Goal: Information Seeking & Learning: Learn about a topic

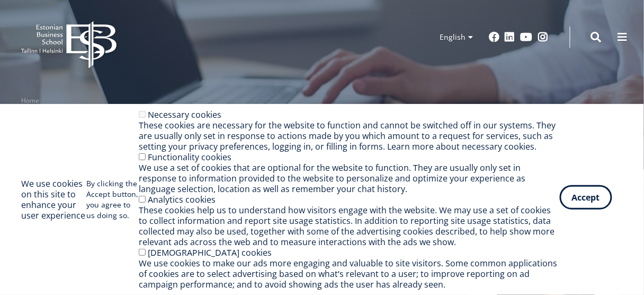
click at [607, 203] on button "Accept" at bounding box center [586, 197] width 52 height 24
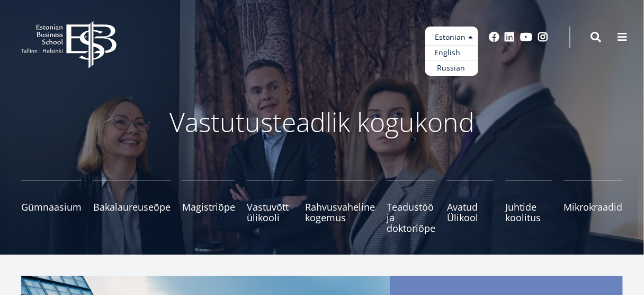
click at [461, 54] on link "English" at bounding box center [451, 52] width 53 height 15
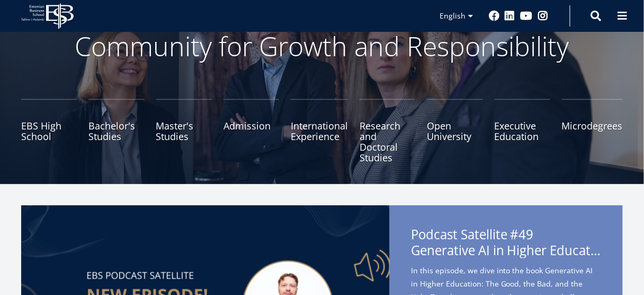
scroll to position [85, 0]
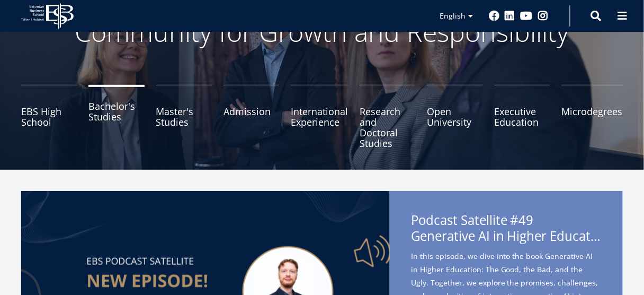
click at [109, 112] on link "Bachelor's Studies" at bounding box center [116, 117] width 56 height 64
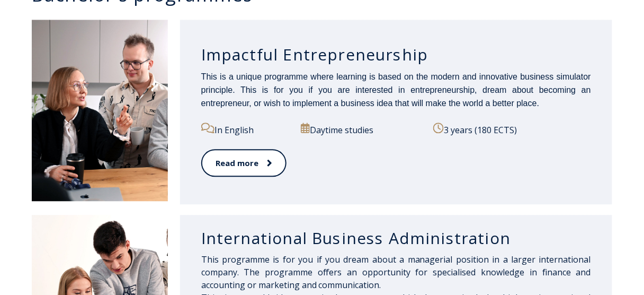
scroll to position [593, 0]
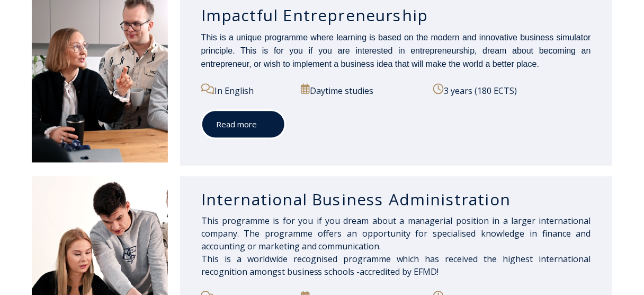
drag, startPoint x: 251, startPoint y: 146, endPoint x: 266, endPoint y: 147, distance: 15.4
click at [251, 139] on link "Read more" at bounding box center [243, 124] width 84 height 29
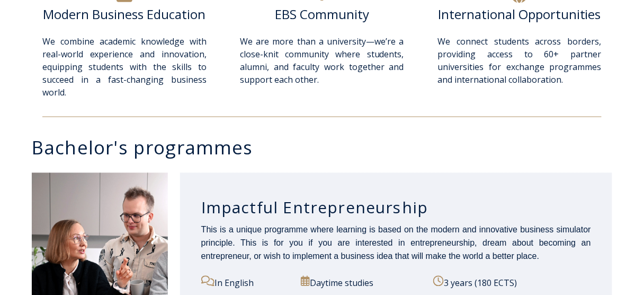
scroll to position [437, 0]
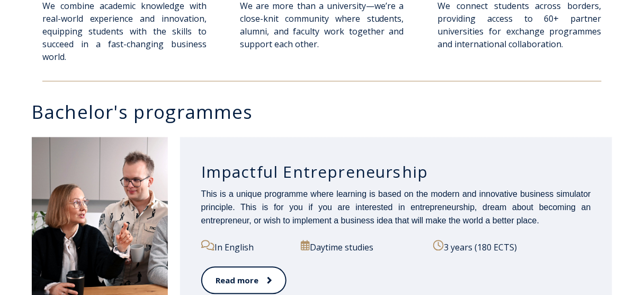
click at [363, 182] on h3 "Impactful Entrepreneurship" at bounding box center [396, 172] width 390 height 20
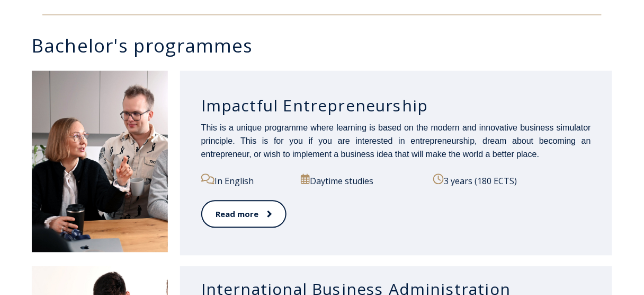
scroll to position [607, 0]
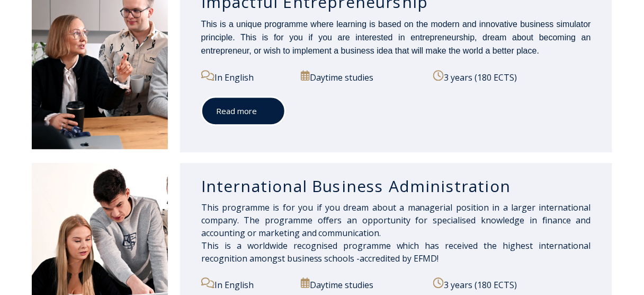
click at [265, 116] on icon at bounding box center [267, 110] width 5 height 11
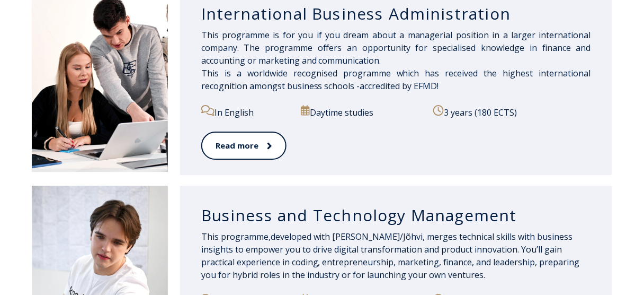
scroll to position [861, 0]
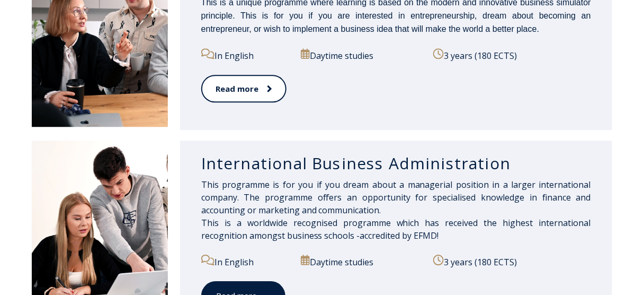
scroll to position [706, 0]
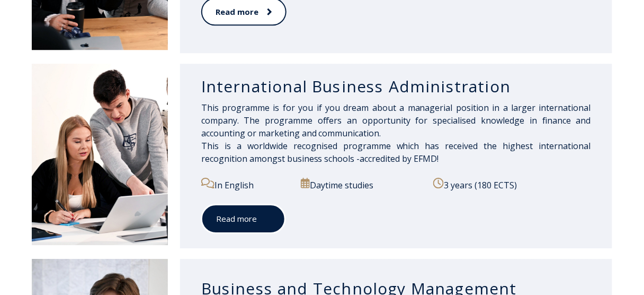
click at [250, 233] on link "Read more" at bounding box center [243, 218] width 84 height 29
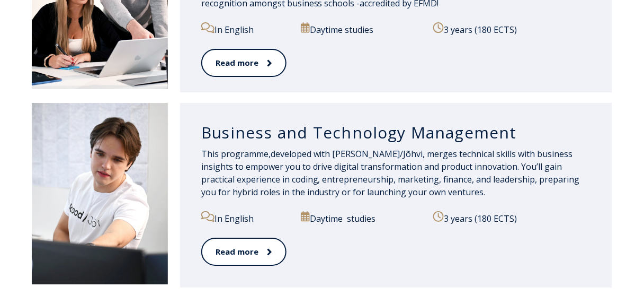
scroll to position [875, 0]
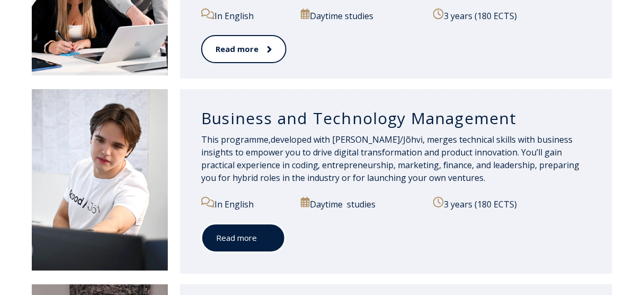
click at [248, 252] on link "Read more" at bounding box center [243, 237] width 84 height 29
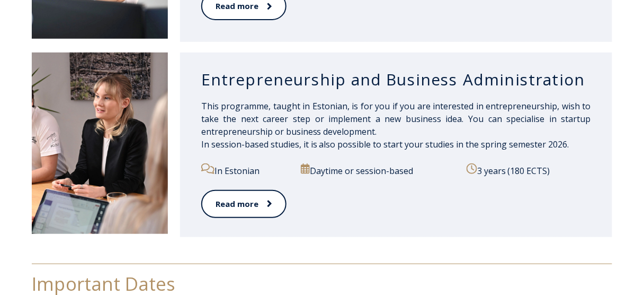
scroll to position [1144, 0]
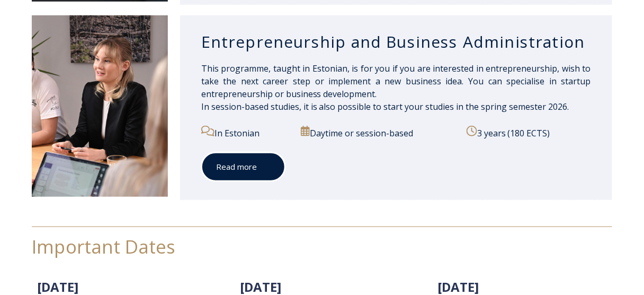
click at [257, 172] on span at bounding box center [264, 166] width 14 height 11
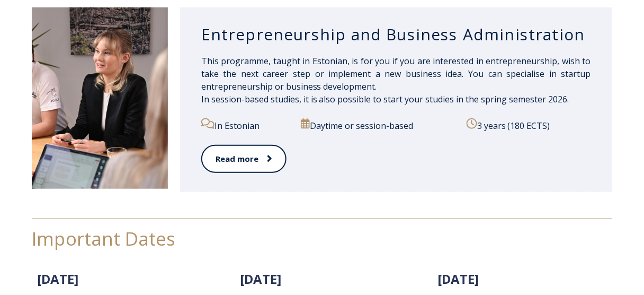
scroll to position [1157, 0]
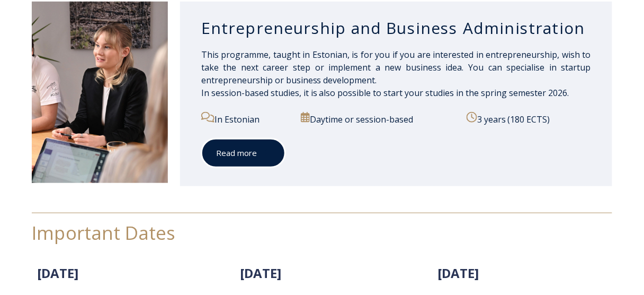
click at [248, 167] on link "Read more" at bounding box center [243, 152] width 84 height 29
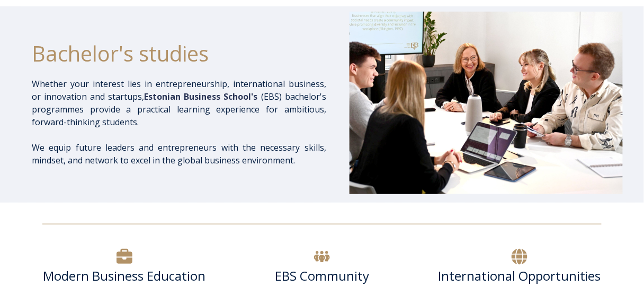
scroll to position [48, 0]
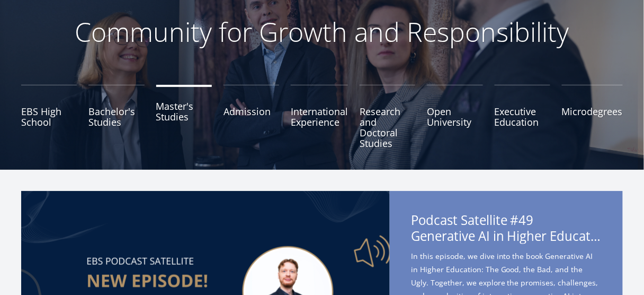
click at [180, 119] on link "Master's Studies" at bounding box center [184, 117] width 56 height 64
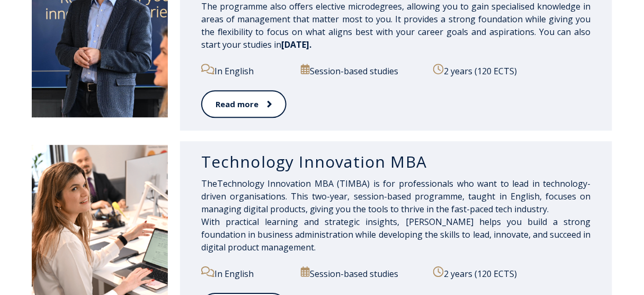
scroll to position [677, 0]
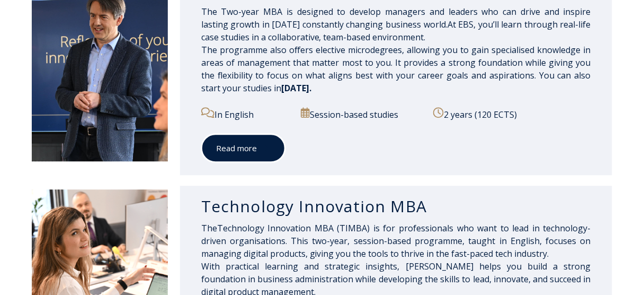
click at [231, 152] on link "Read more" at bounding box center [243, 147] width 84 height 29
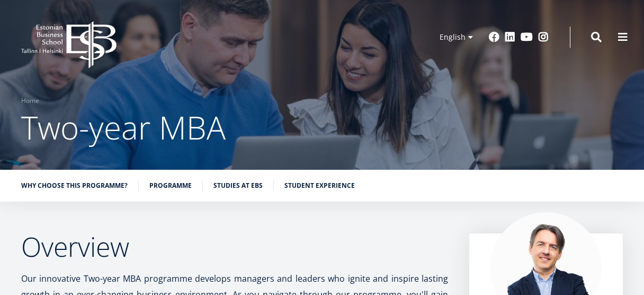
click at [298, 106] on h1 "Two-year MBA" at bounding box center [322, 127] width 602 height 42
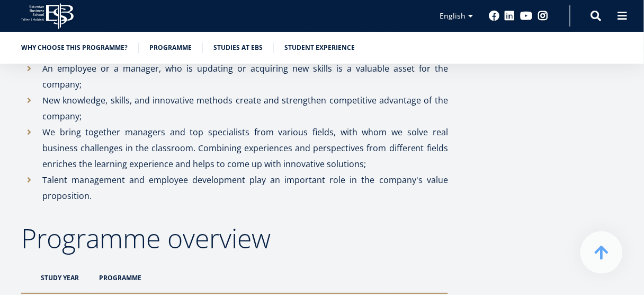
scroll to position [848, 0]
